Goal: Check status: Check status

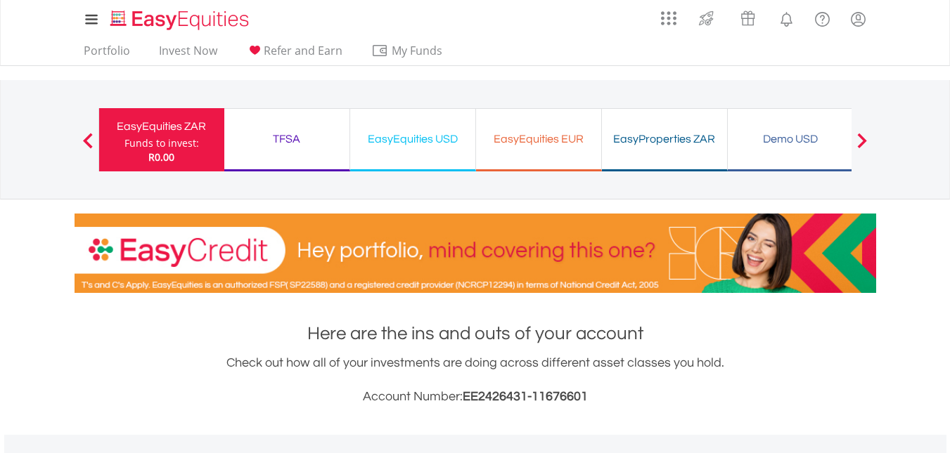
click at [306, 129] on div "TFSA" at bounding box center [287, 139] width 108 height 20
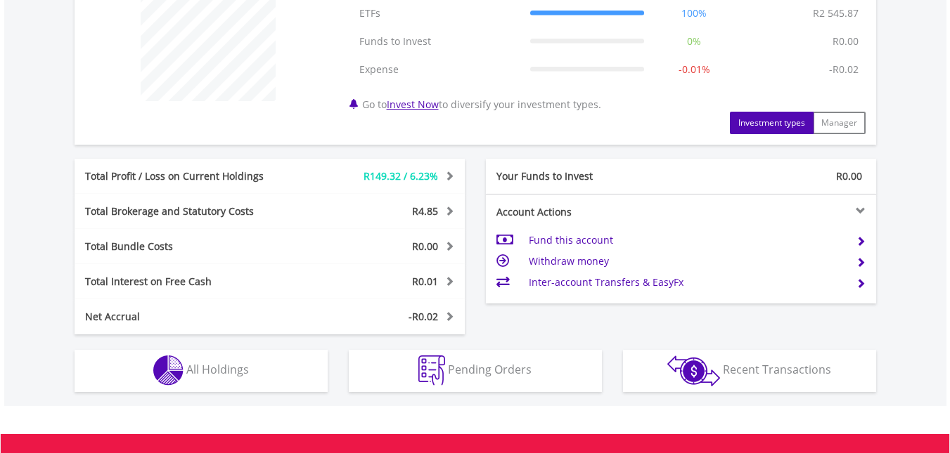
scroll to position [611, 0]
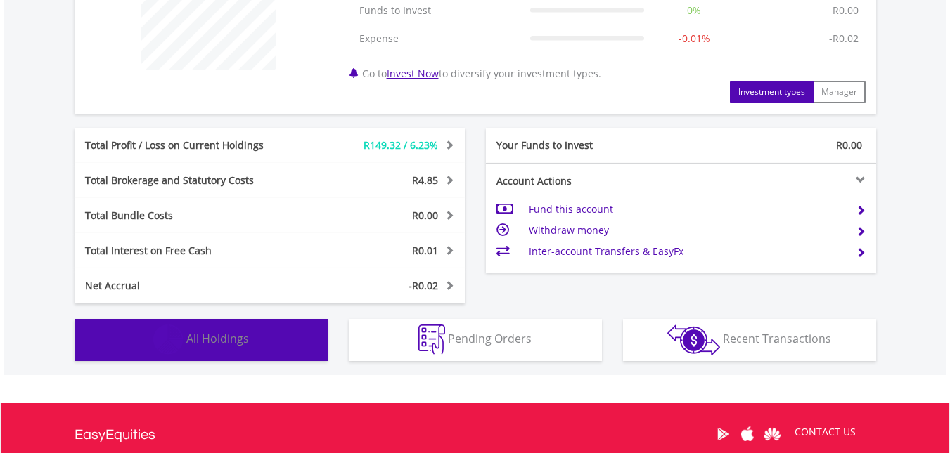
click at [259, 327] on button "Holdings All Holdings" at bounding box center [201, 340] width 253 height 42
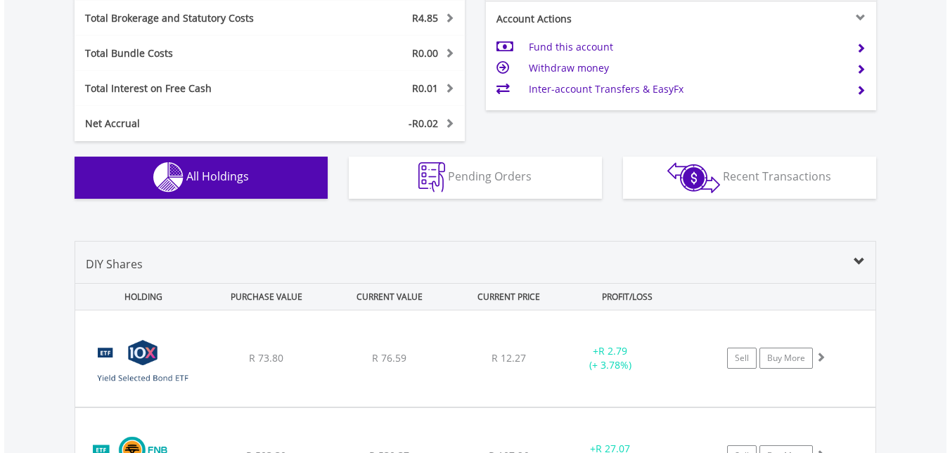
scroll to position [772, 0]
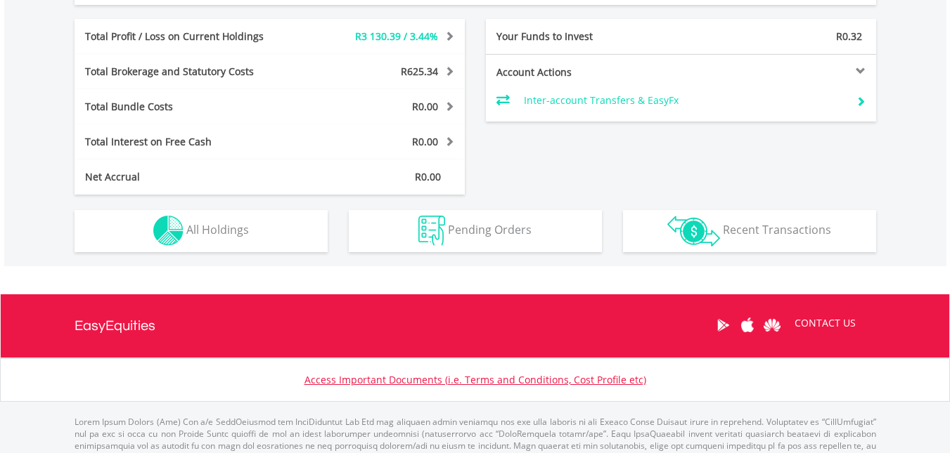
scroll to position [764, 0]
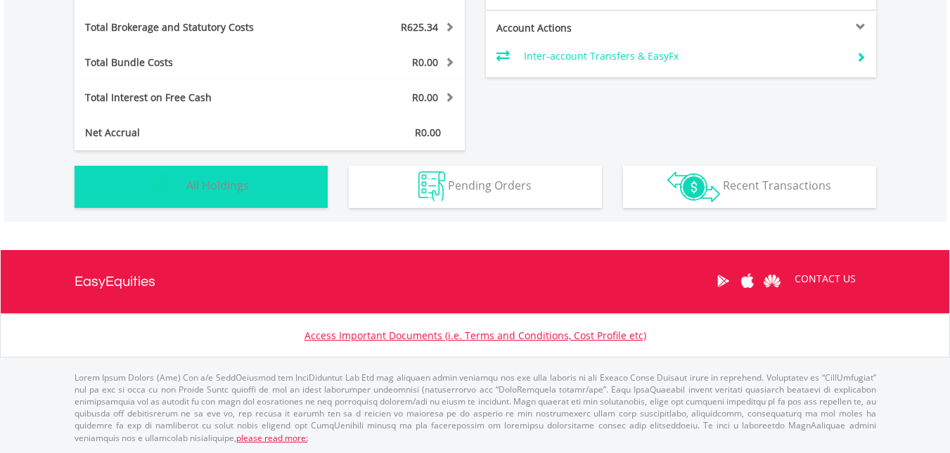
click at [281, 170] on button "Holdings All Holdings" at bounding box center [201, 187] width 253 height 42
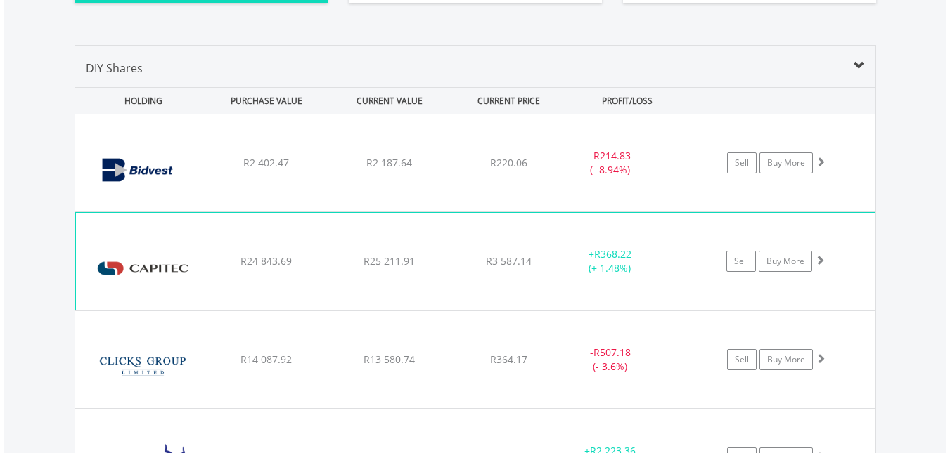
scroll to position [933, 0]
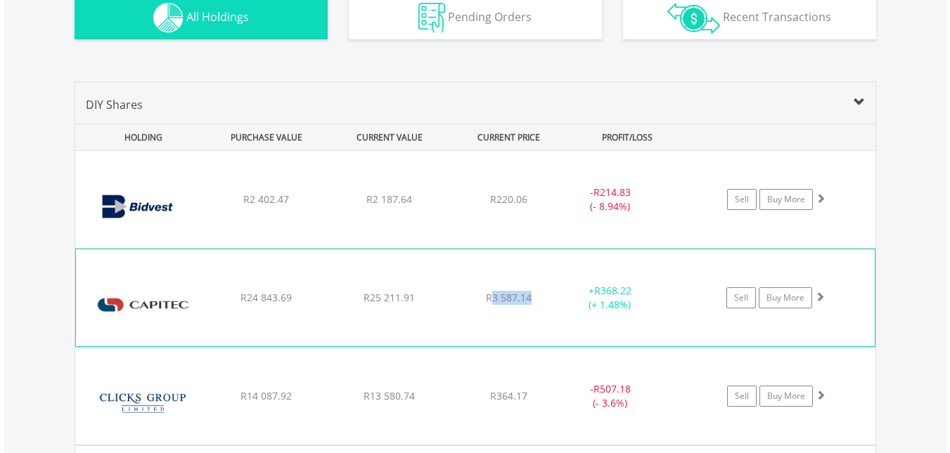
drag, startPoint x: 532, startPoint y: 298, endPoint x: 490, endPoint y: 302, distance: 42.4
click at [490, 302] on div "R3 587.14" at bounding box center [509, 298] width 112 height 14
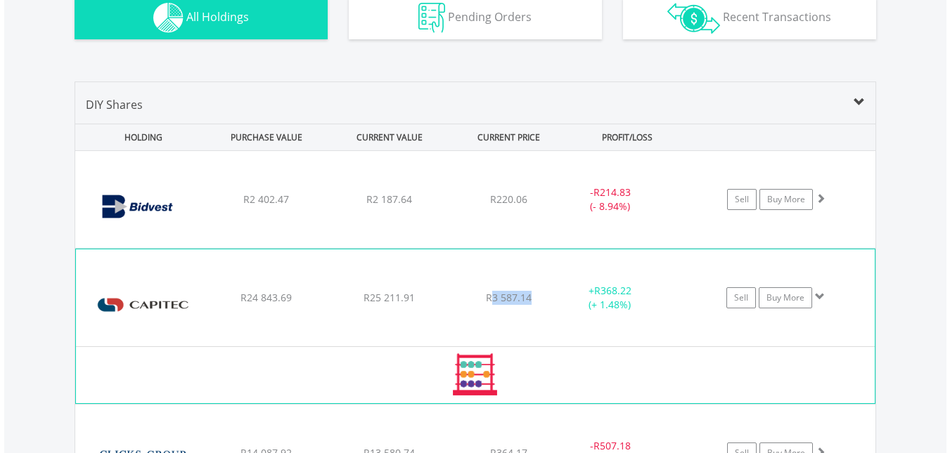
copy span "3 587.14"
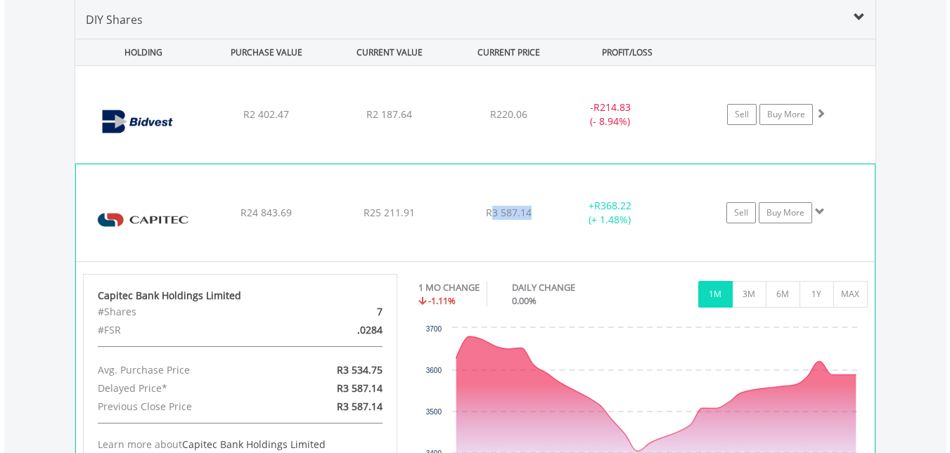
scroll to position [1037, 0]
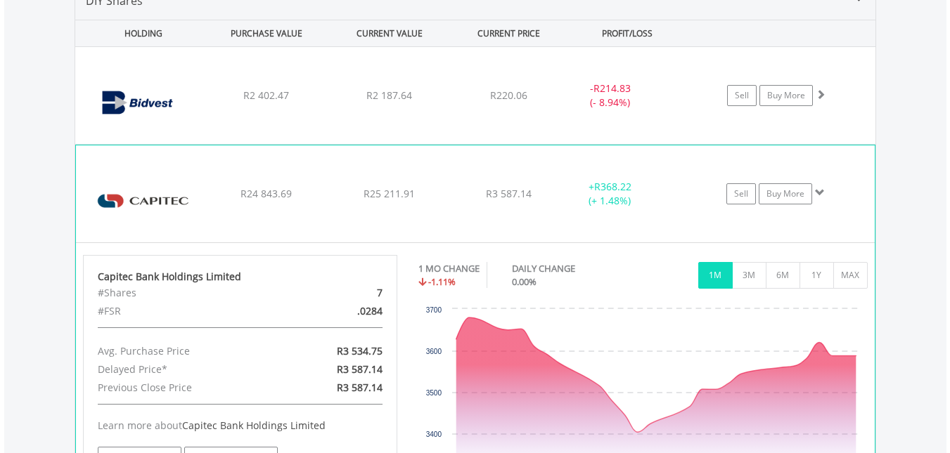
click at [266, 219] on div "﻿ Capitec Bank Holdings Limited R24 843.69 R25 211.91 R3 587.14 + R368.22 (+ 1.…" at bounding box center [475, 194] width 799 height 97
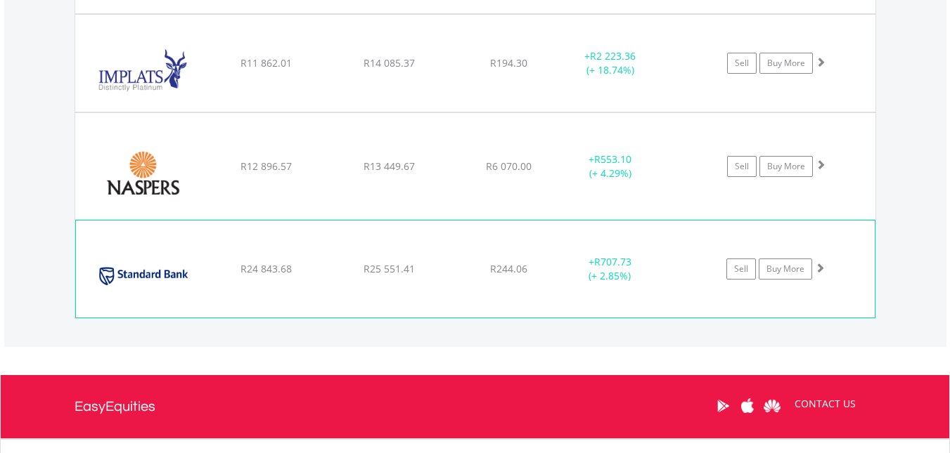
scroll to position [1370, 0]
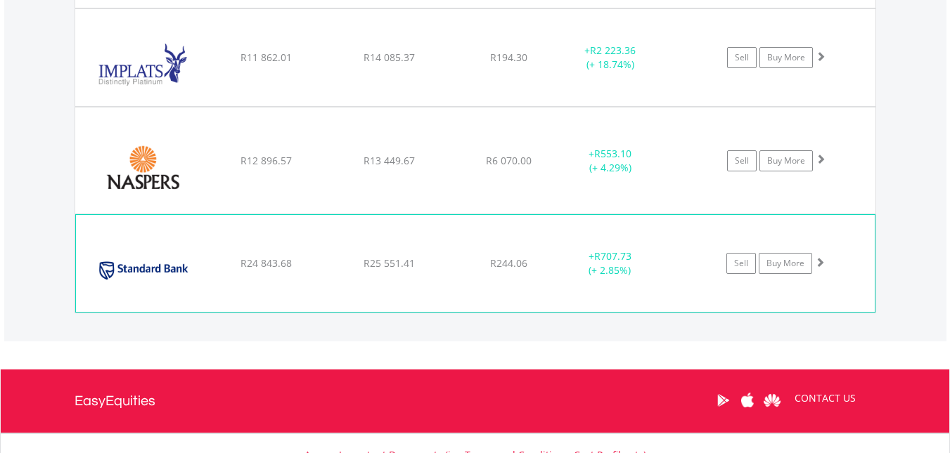
click at [312, 252] on div "﻿ Standard Bank Group Limited R24 843.68 R25 551.41 R244.06 + R707.73 (+ 2.85%)…" at bounding box center [475, 263] width 799 height 97
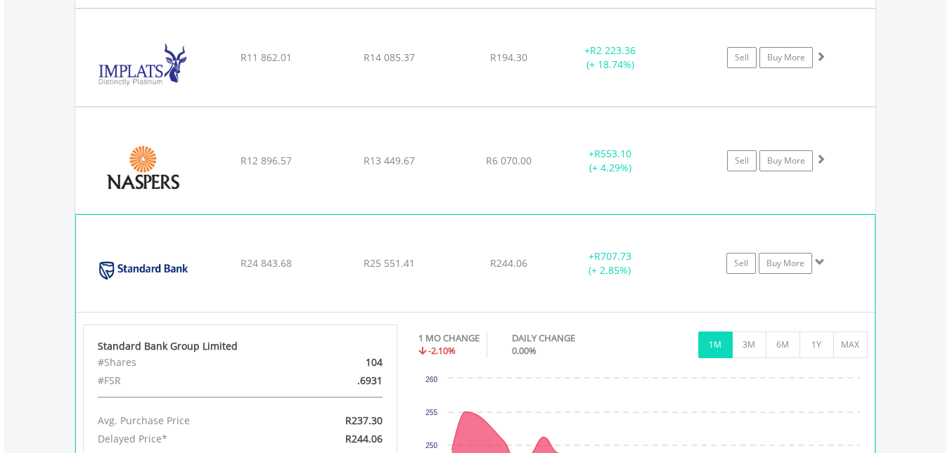
click at [212, 267] on div "R24 843.68" at bounding box center [267, 264] width 120 height 14
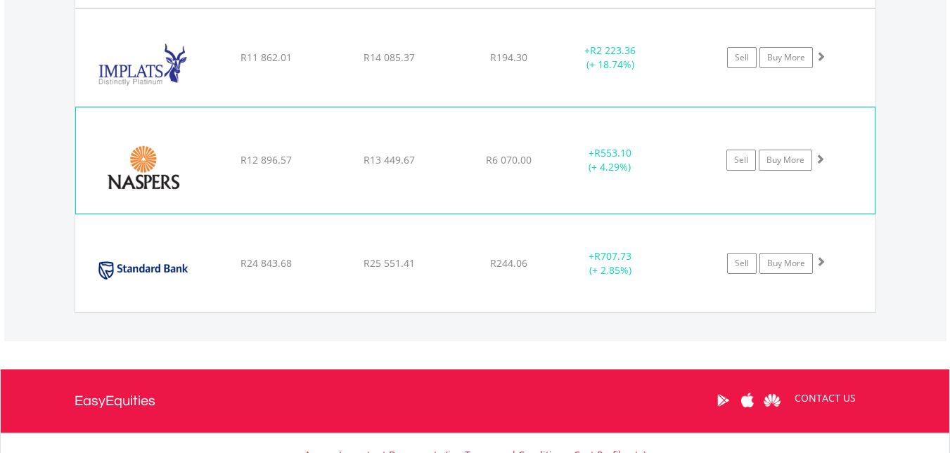
click at [266, 132] on div "﻿ Naspers Limited R12 896.57 R13 449.67 R6 070.00 + R553.10 (+ 4.29%) Sell Buy …" at bounding box center [475, 160] width 799 height 105
